Goal: Information Seeking & Learning: Learn about a topic

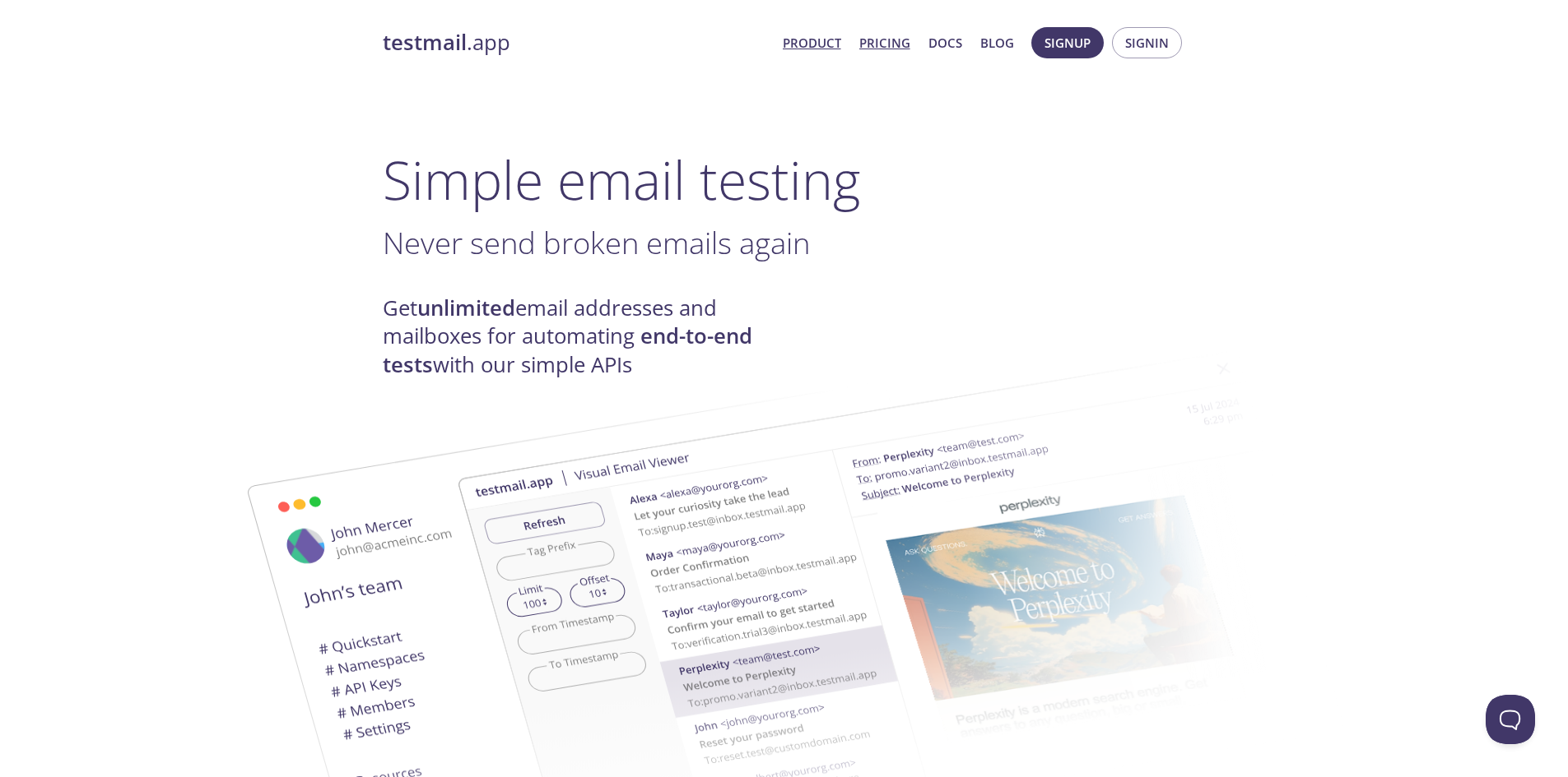
click at [890, 41] on link "Pricing" at bounding box center [884, 43] width 51 height 21
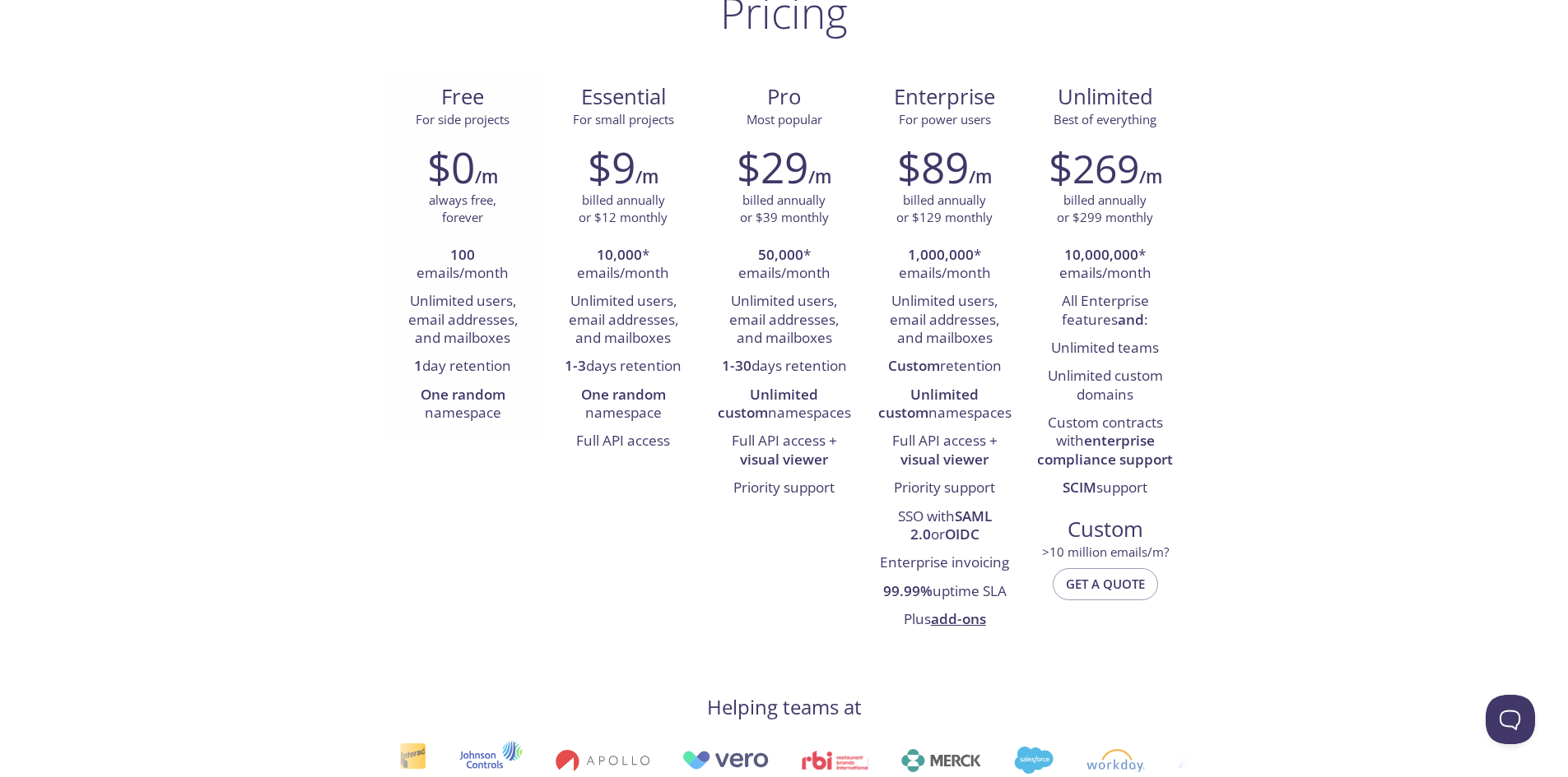
scroll to position [165, 0]
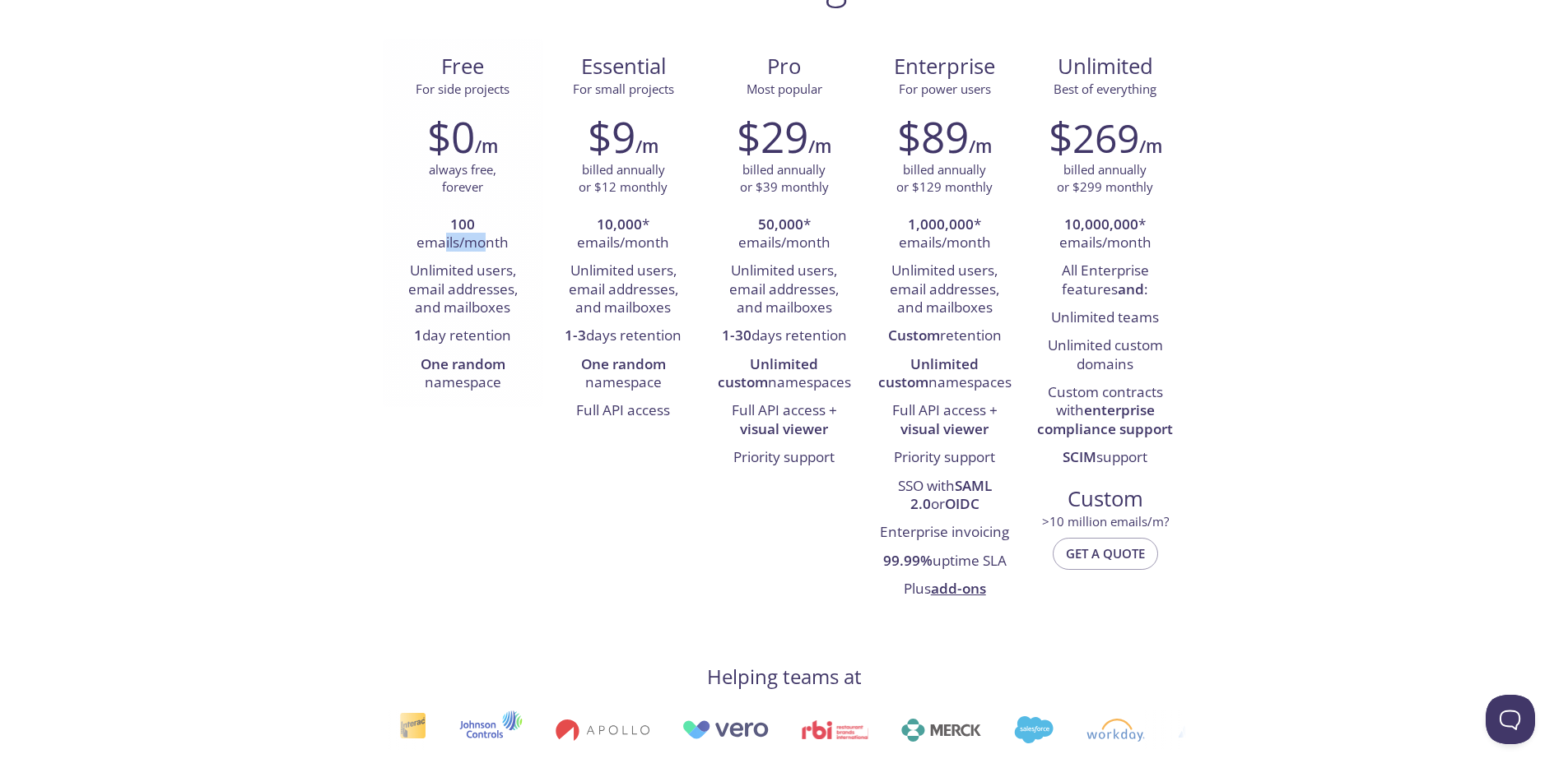
drag, startPoint x: 445, startPoint y: 241, endPoint x: 488, endPoint y: 239, distance: 43.0
click at [488, 239] on li "100 emails/month" at bounding box center [463, 235] width 136 height 47
click at [501, 261] on li "Unlimited users, email addresses, and mailboxes" at bounding box center [463, 289] width 136 height 65
drag, startPoint x: 408, startPoint y: 266, endPoint x: 469, endPoint y: 277, distance: 62.0
click at [473, 277] on li "Unlimited users, email addresses, and mailboxes" at bounding box center [463, 289] width 136 height 65
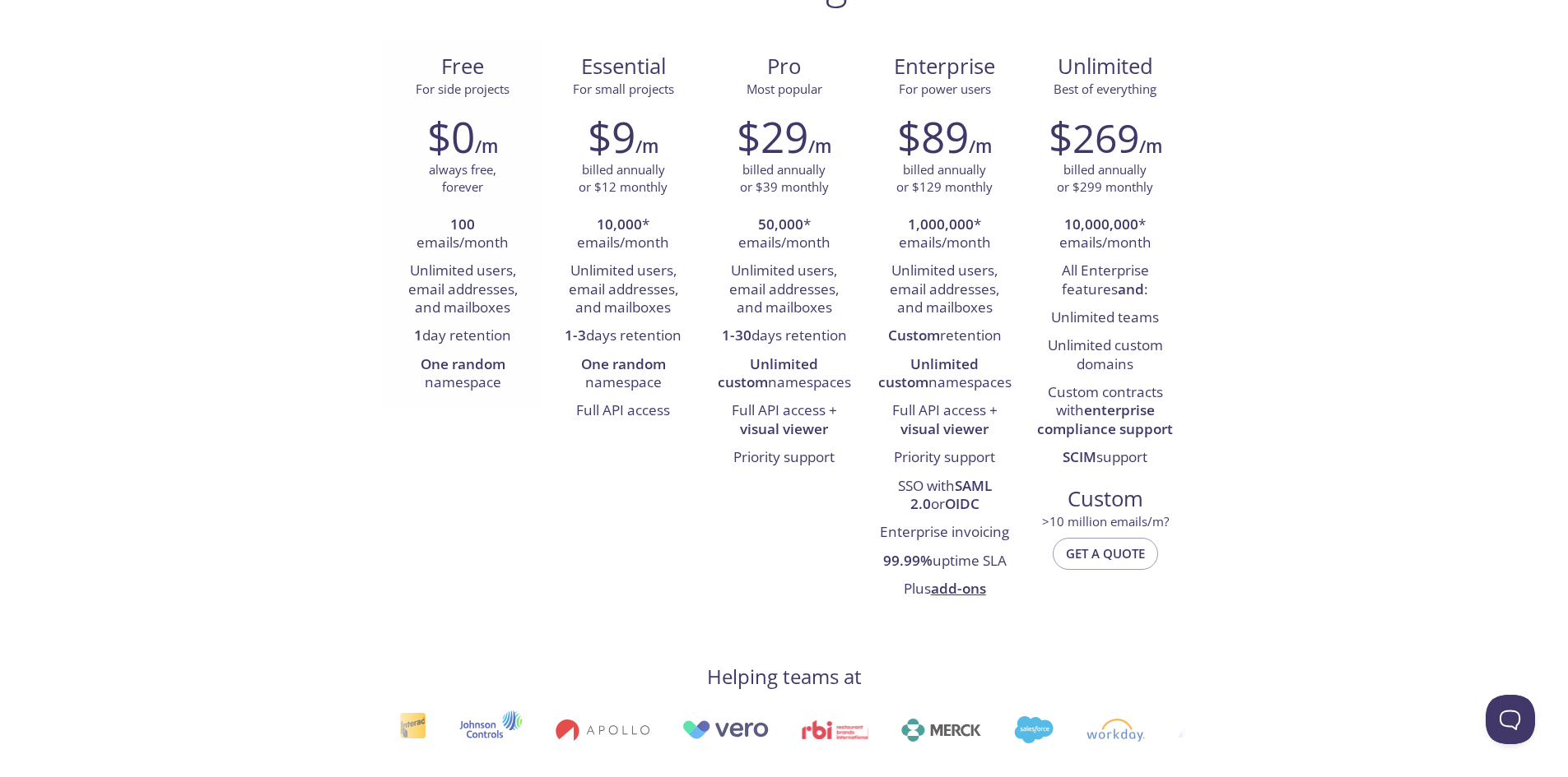
click at [448, 305] on li "Unlimited users, email addresses, and mailboxes" at bounding box center [463, 289] width 136 height 65
drag, startPoint x: 414, startPoint y: 291, endPoint x: 475, endPoint y: 292, distance: 61.0
click at [475, 292] on li "Unlimited users, email addresses, and mailboxes" at bounding box center [463, 289] width 136 height 65
click at [473, 306] on li "Unlimited users, email addresses, and mailboxes" at bounding box center [463, 289] width 136 height 65
drag, startPoint x: 438, startPoint y: 315, endPoint x: 497, endPoint y: 320, distance: 59.2
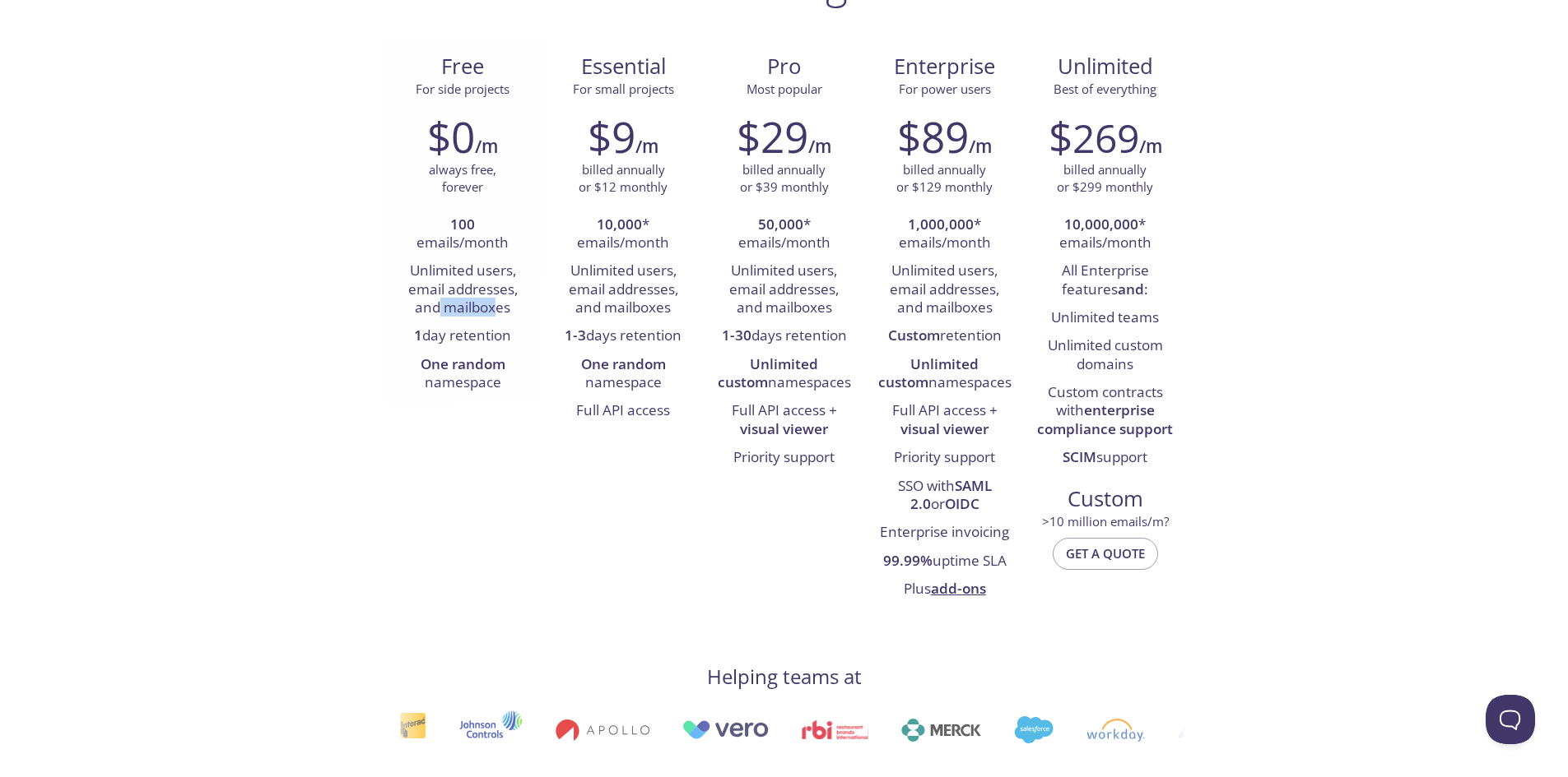
click at [497, 320] on li "Unlimited users, email addresses, and mailboxes" at bounding box center [463, 289] width 136 height 65
click at [491, 339] on li "1 day retention" at bounding box center [463, 336] width 136 height 28
drag, startPoint x: 449, startPoint y: 344, endPoint x: 497, endPoint y: 343, distance: 48.0
click at [497, 343] on li "1 day retention" at bounding box center [463, 336] width 136 height 28
drag, startPoint x: 472, startPoint y: 364, endPoint x: 455, endPoint y: 365, distance: 17.0
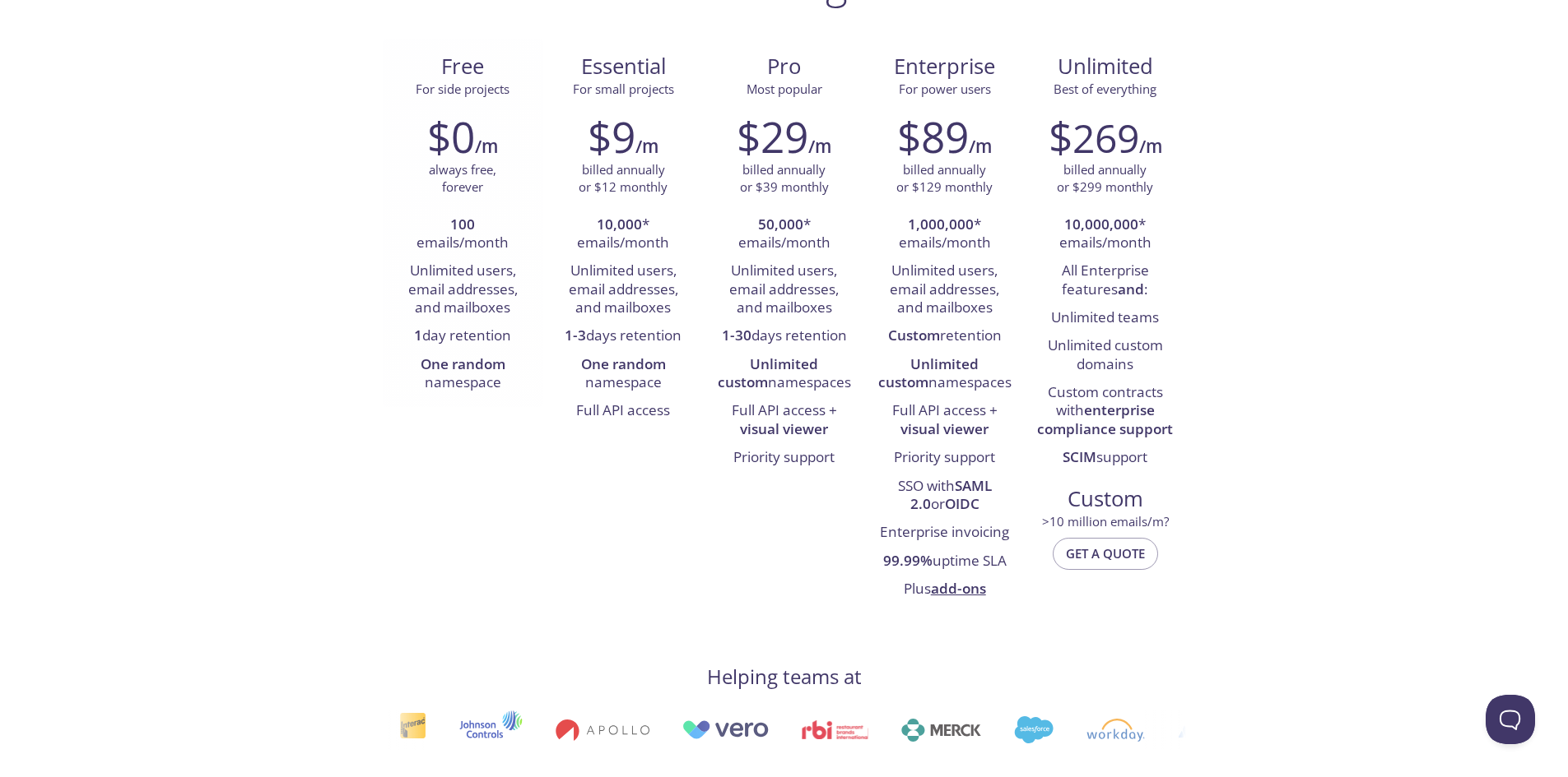
click at [469, 364] on strong "One random" at bounding box center [462, 363] width 85 height 19
drag, startPoint x: 402, startPoint y: 369, endPoint x: 480, endPoint y: 373, distance: 78.1
click at [480, 373] on li "One random namespace" at bounding box center [463, 375] width 136 height 47
click at [466, 382] on li "One random namespace" at bounding box center [463, 375] width 136 height 47
drag, startPoint x: 441, startPoint y: 395, endPoint x: 489, endPoint y: 394, distance: 48.0
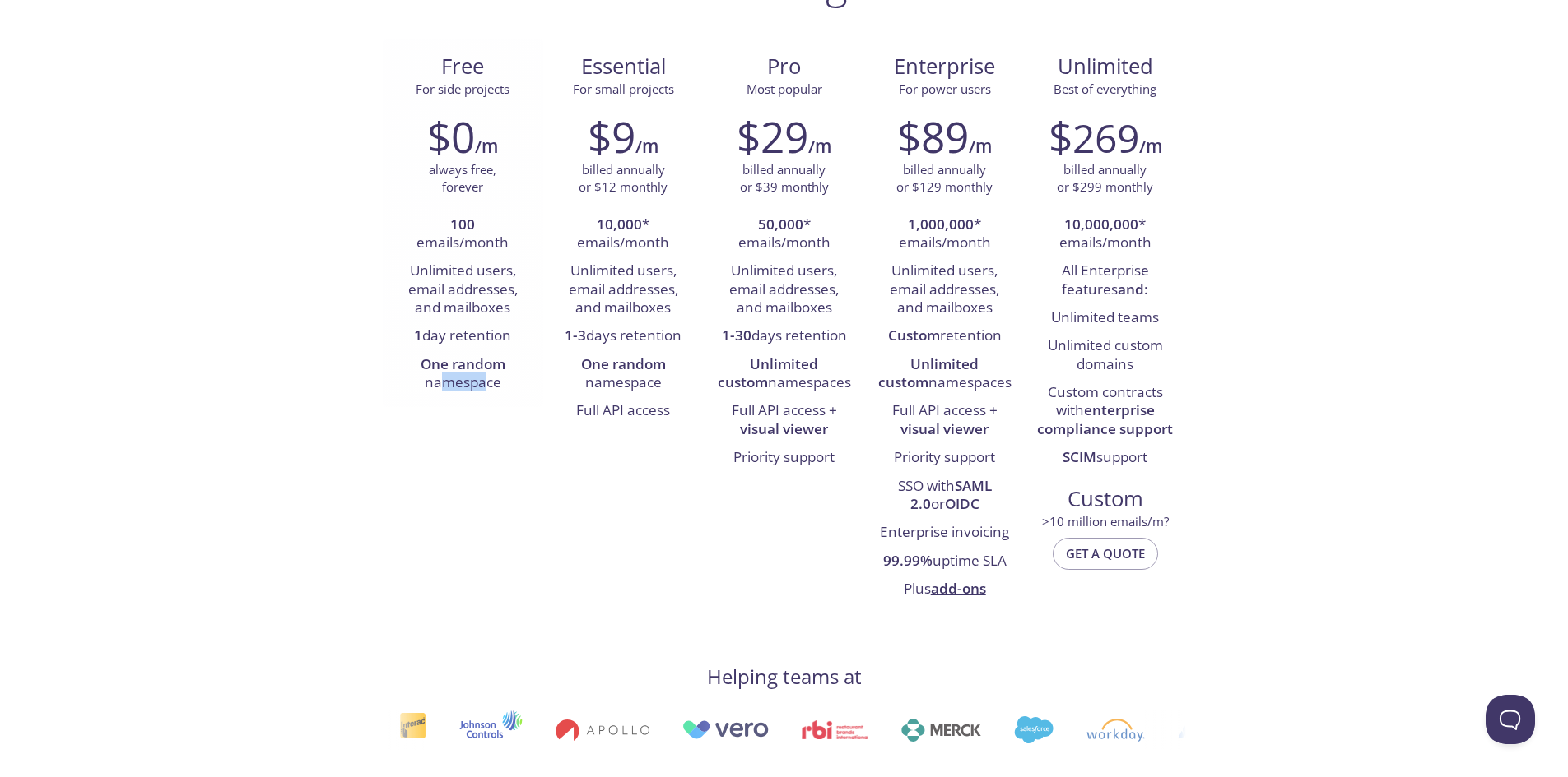
click at [487, 395] on li "One random namespace" at bounding box center [463, 375] width 136 height 47
click at [488, 393] on li "One random namespace" at bounding box center [463, 375] width 136 height 47
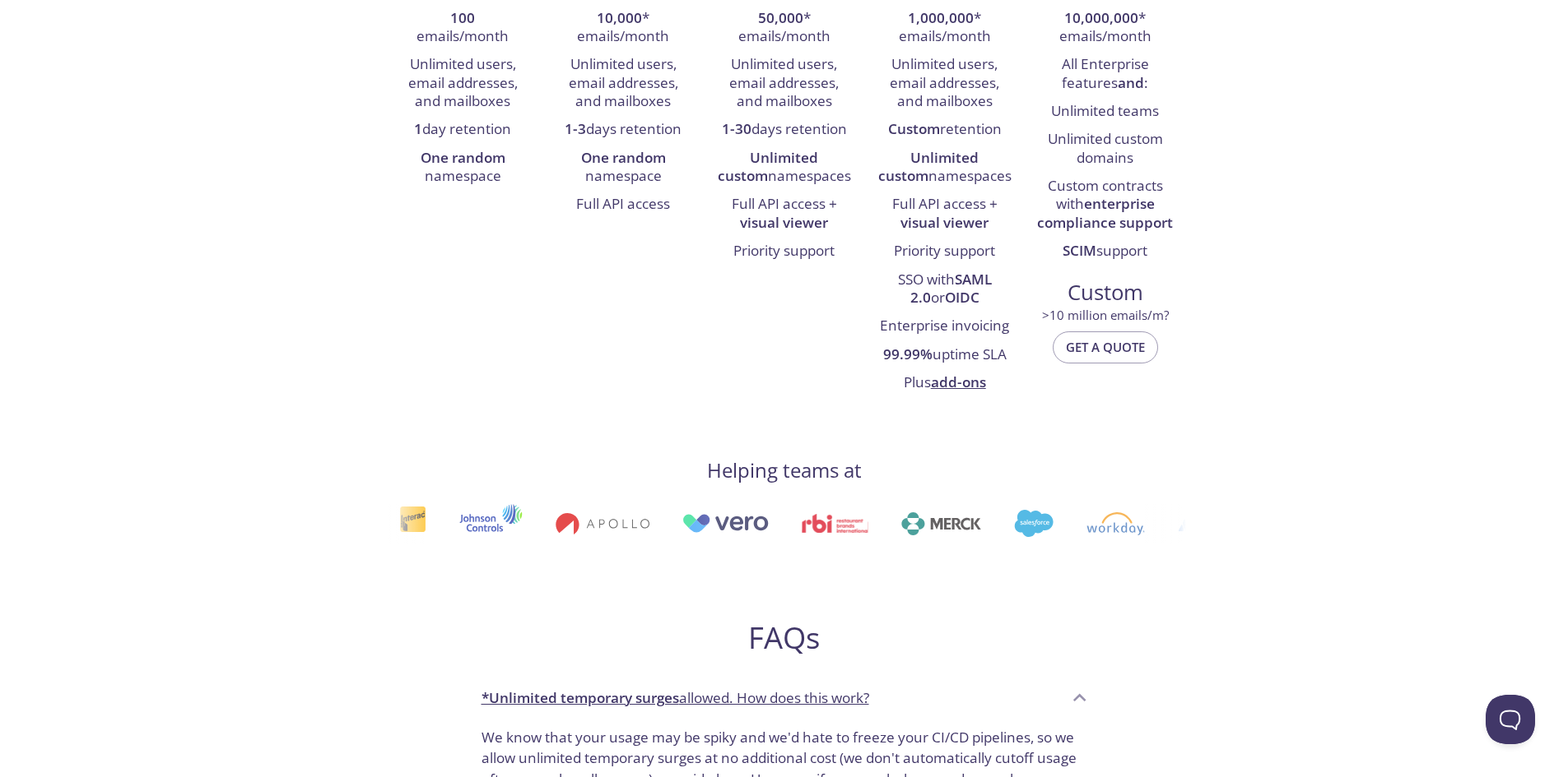
scroll to position [576, 0]
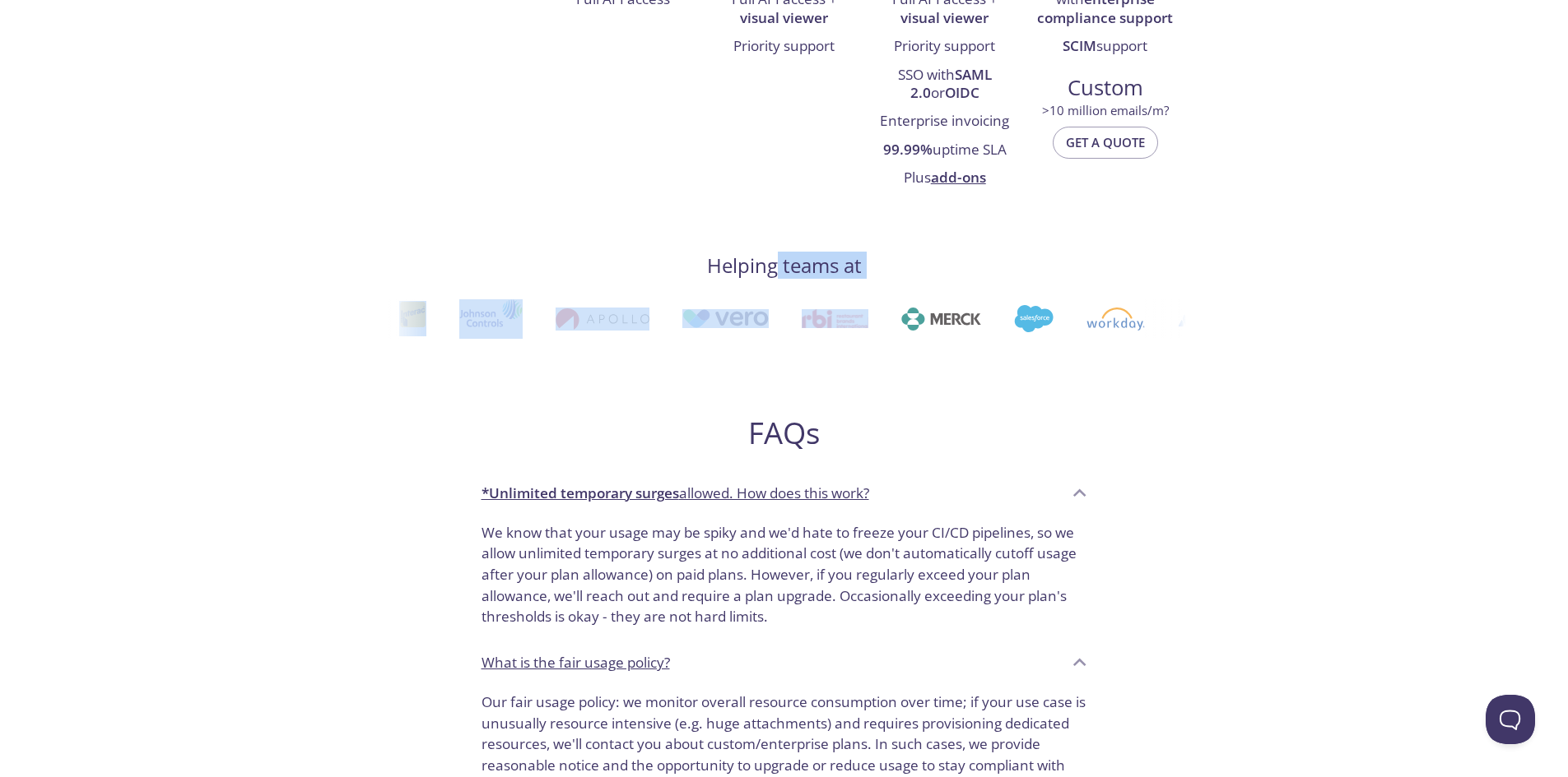
drag, startPoint x: 777, startPoint y: 265, endPoint x: 914, endPoint y: 284, distance: 138.3
click at [914, 284] on div "Pricing Free For side projects $0 /m always free, forever 100 emails/month Unli…" at bounding box center [784, 382] width 803 height 1671
click at [771, 271] on h4 "Helping teams at" at bounding box center [784, 266] width 155 height 27
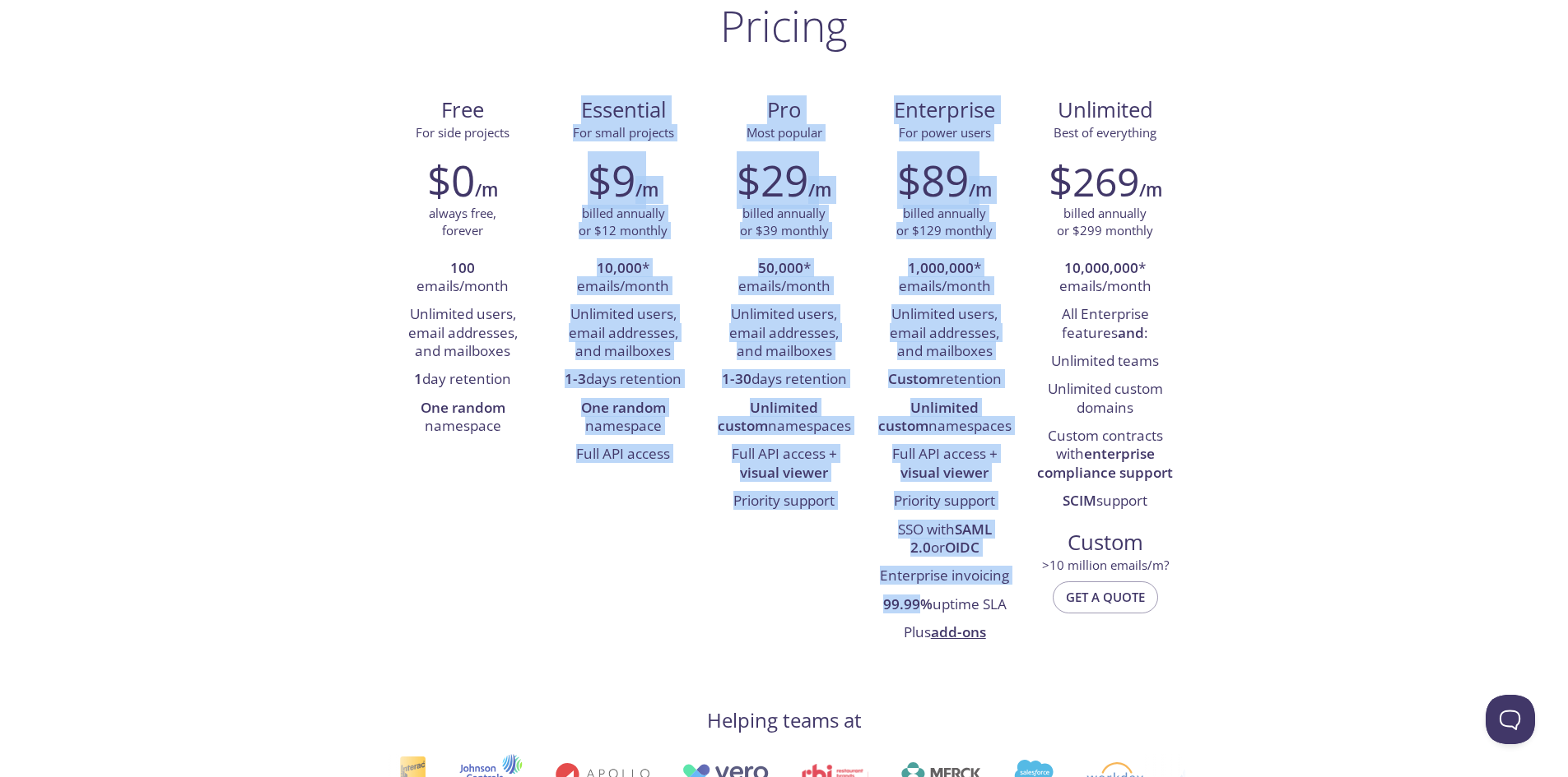
scroll to position [0, 0]
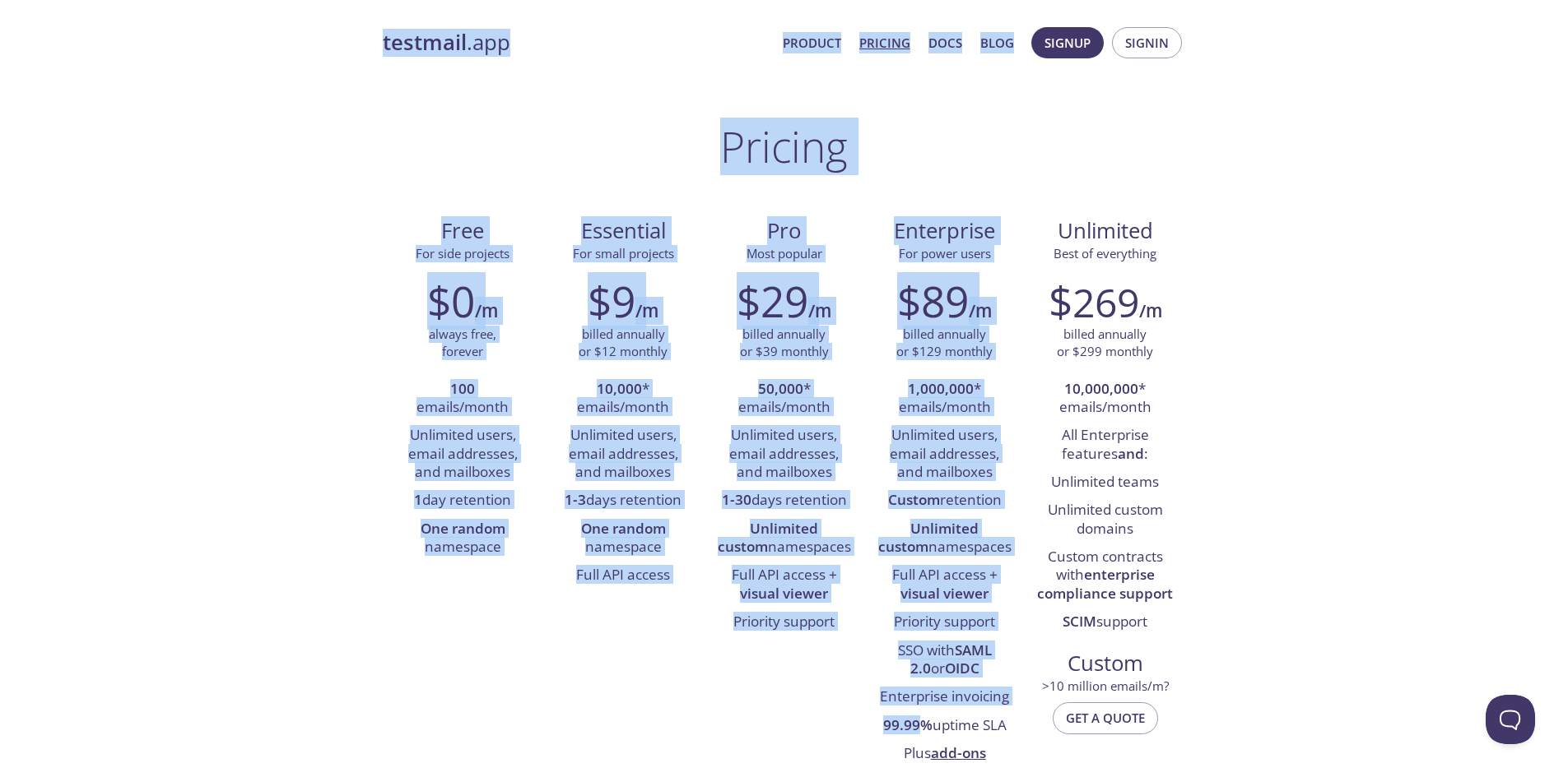
drag, startPoint x: 914, startPoint y: 482, endPoint x: 375, endPoint y: 43, distance: 695.2
